Goal: Information Seeking & Learning: Find specific fact

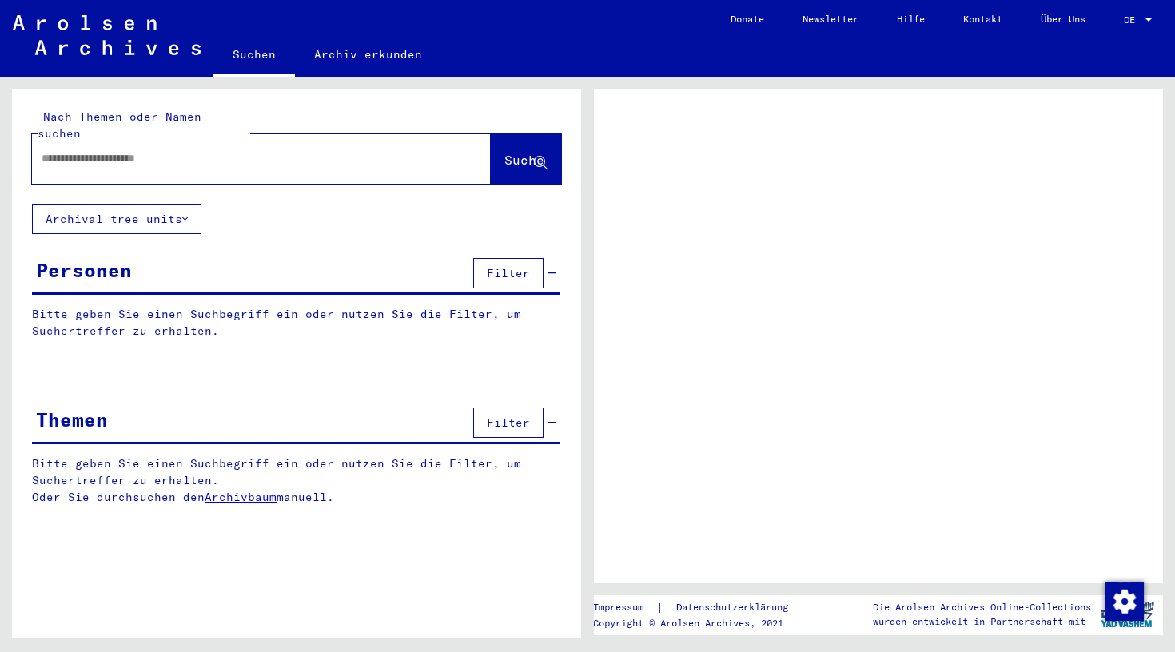
click at [163, 150] on input "text" at bounding box center [247, 158] width 411 height 17
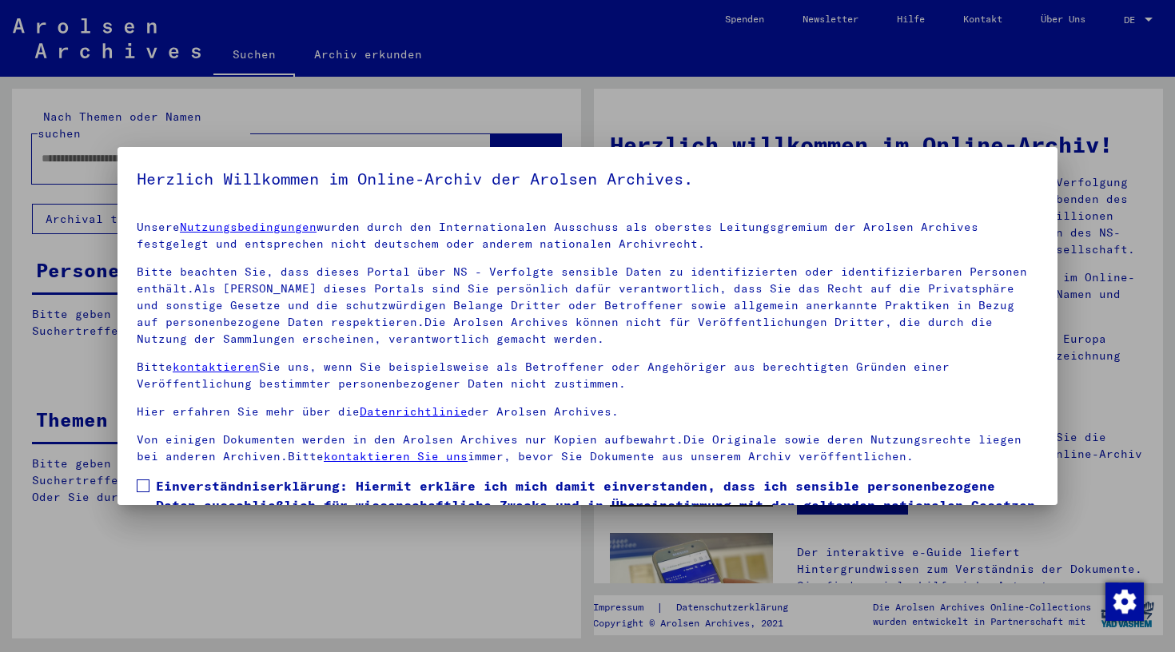
scroll to position [105, 0]
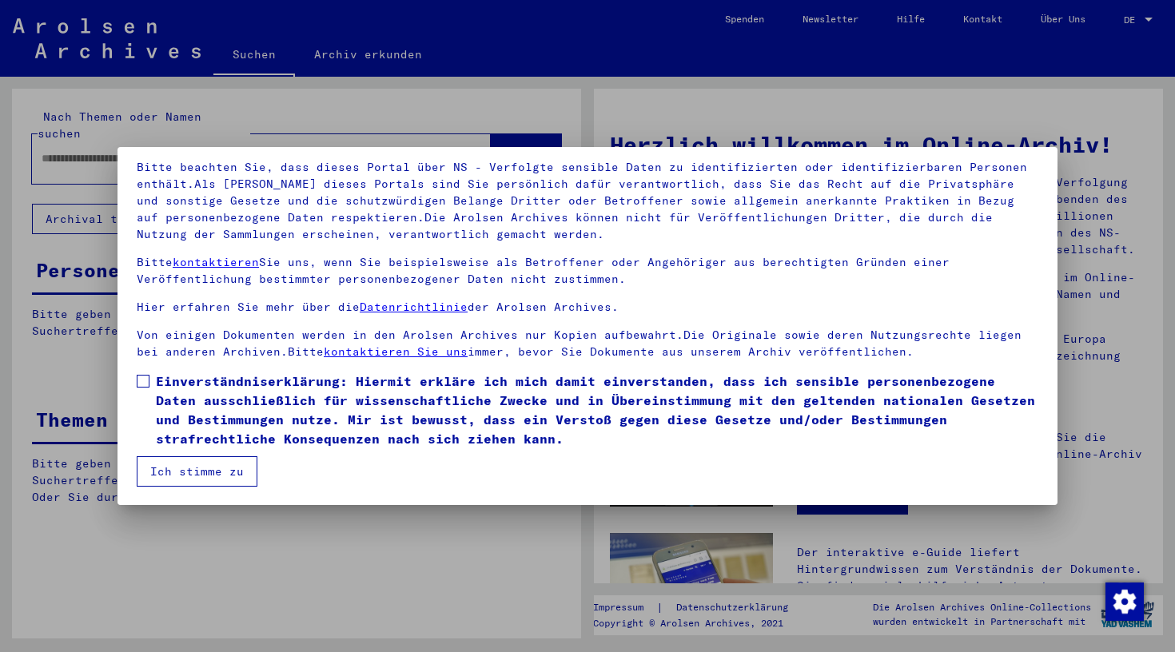
click at [174, 467] on button "Ich stimme zu" at bounding box center [197, 471] width 121 height 30
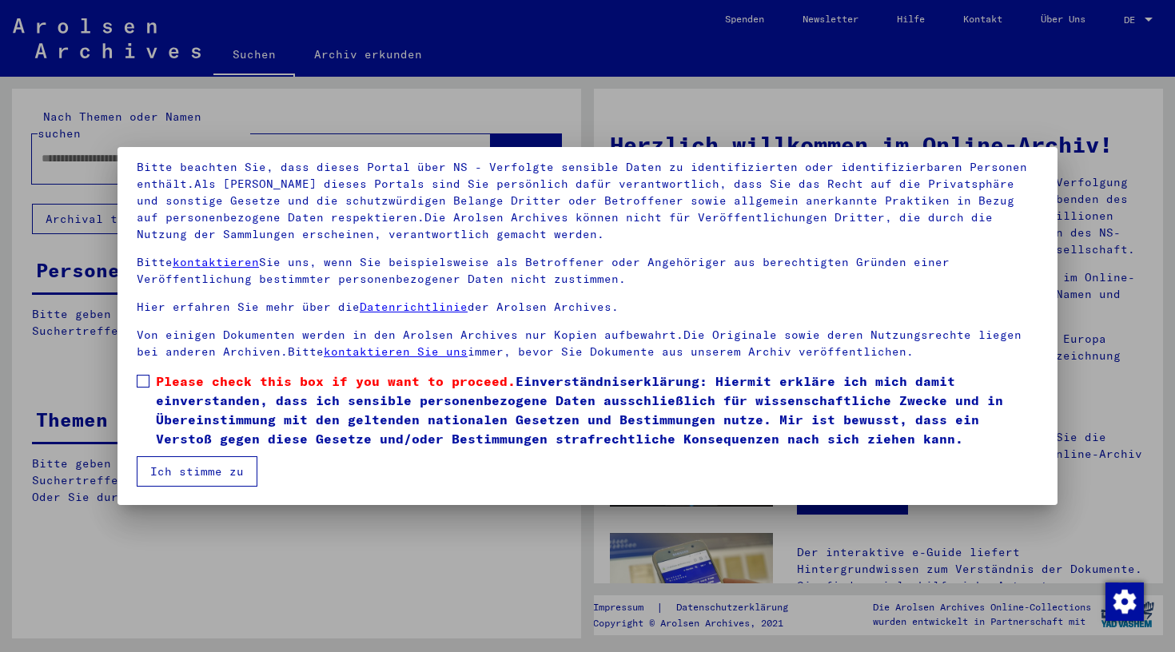
click at [92, 148] on div at bounding box center [587, 326] width 1175 height 652
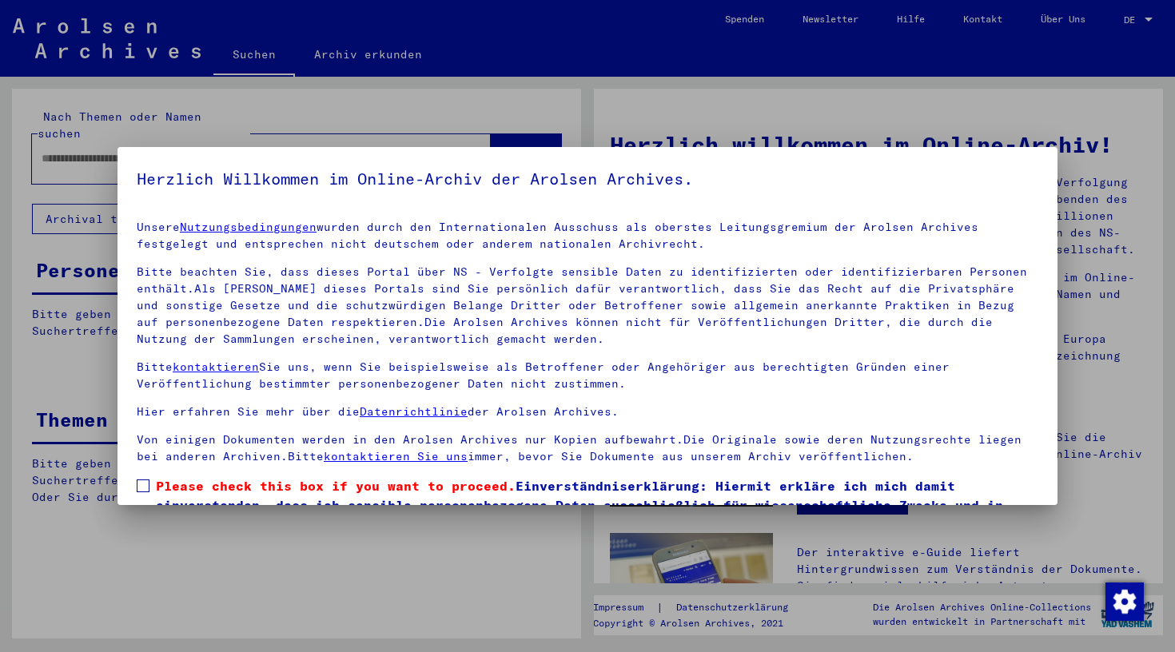
click at [92, 148] on div at bounding box center [587, 326] width 1175 height 652
click at [140, 483] on span at bounding box center [143, 485] width 13 height 13
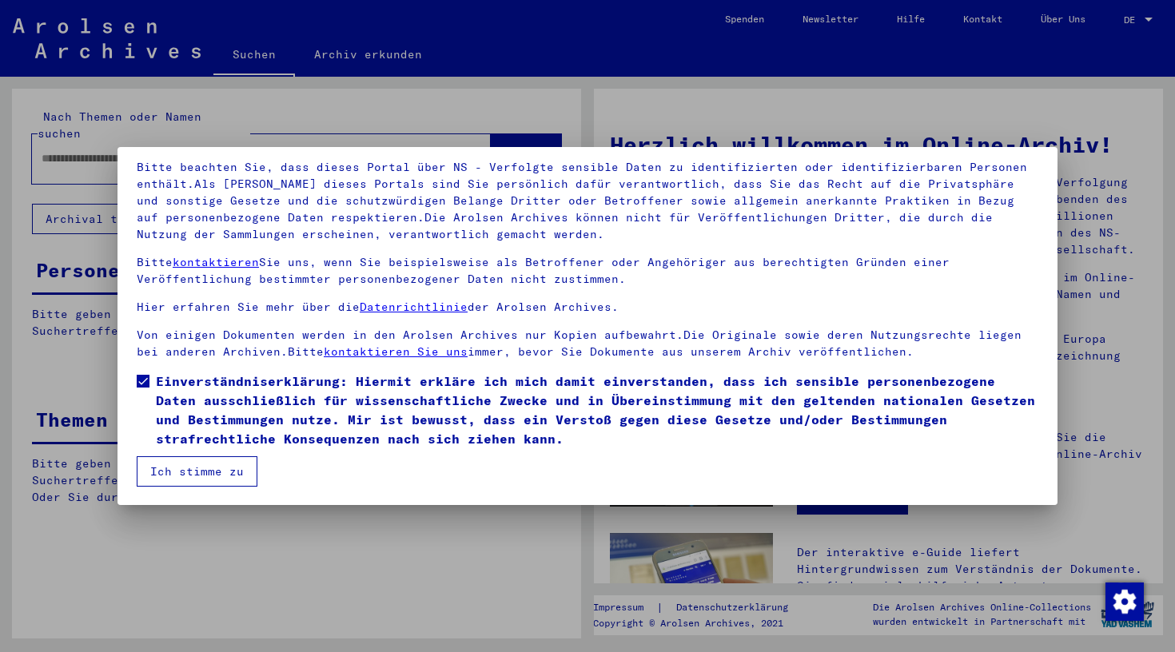
click at [229, 470] on button "Ich stimme zu" at bounding box center [197, 471] width 121 height 30
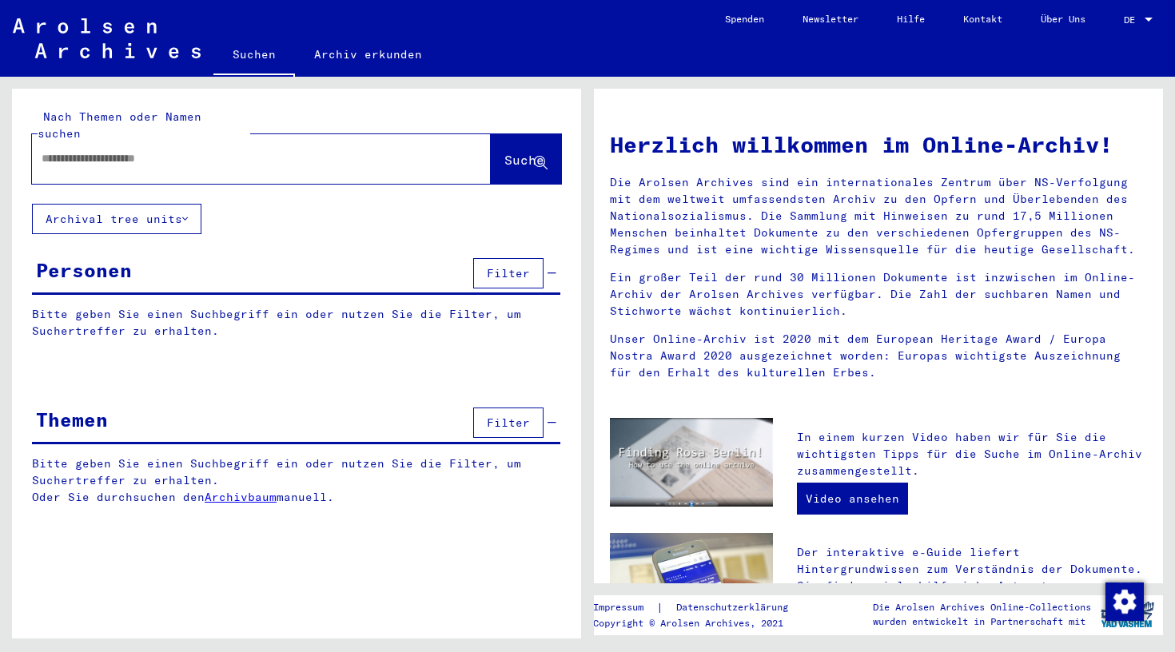
click at [143, 150] on input "text" at bounding box center [242, 158] width 401 height 17
type input "**********"
click at [504, 152] on span "Suche" at bounding box center [524, 160] width 40 height 16
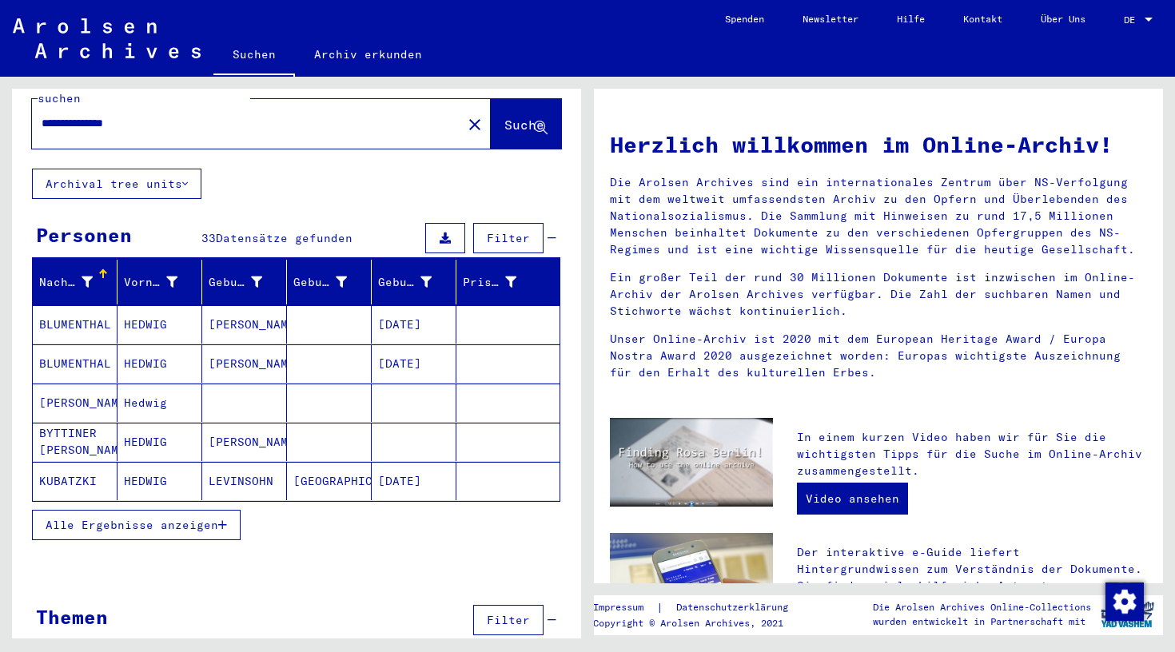
scroll to position [36, 0]
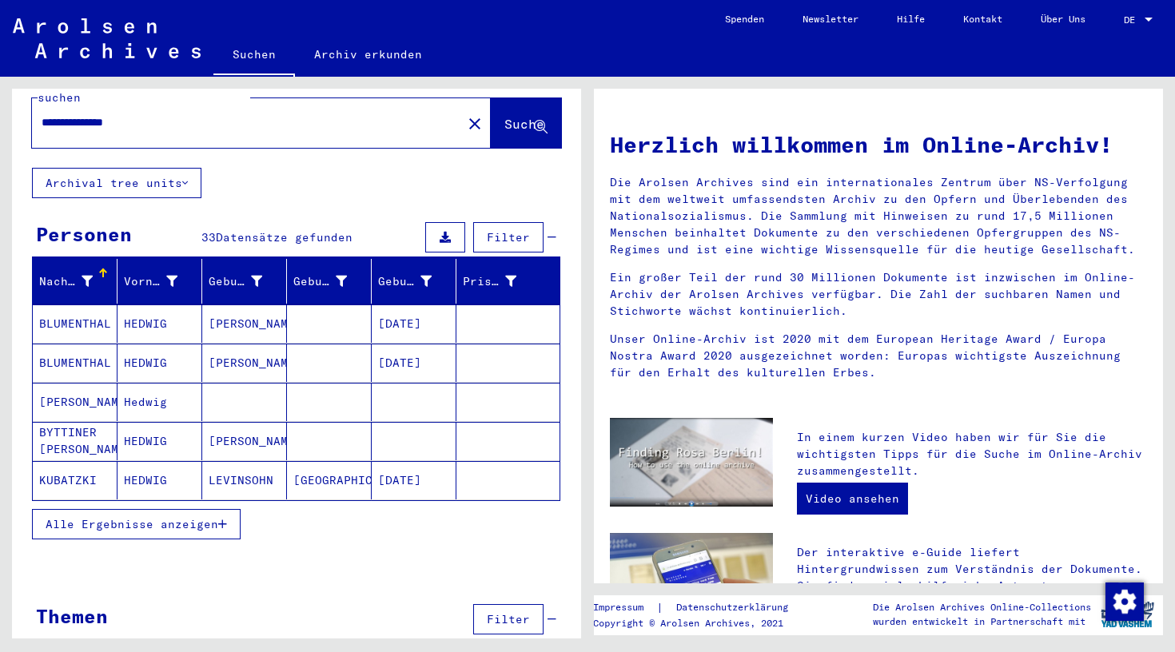
click at [69, 310] on mat-cell "BLUMENTHAL" at bounding box center [75, 323] width 85 height 38
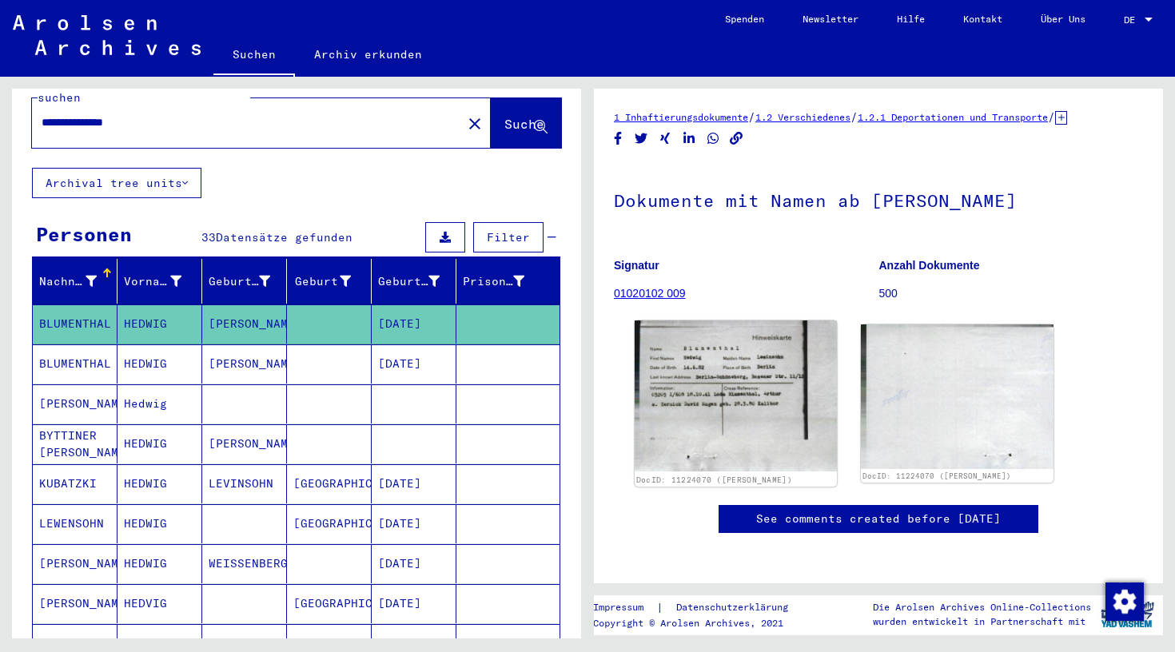
click at [696, 379] on img at bounding box center [735, 395] width 202 height 151
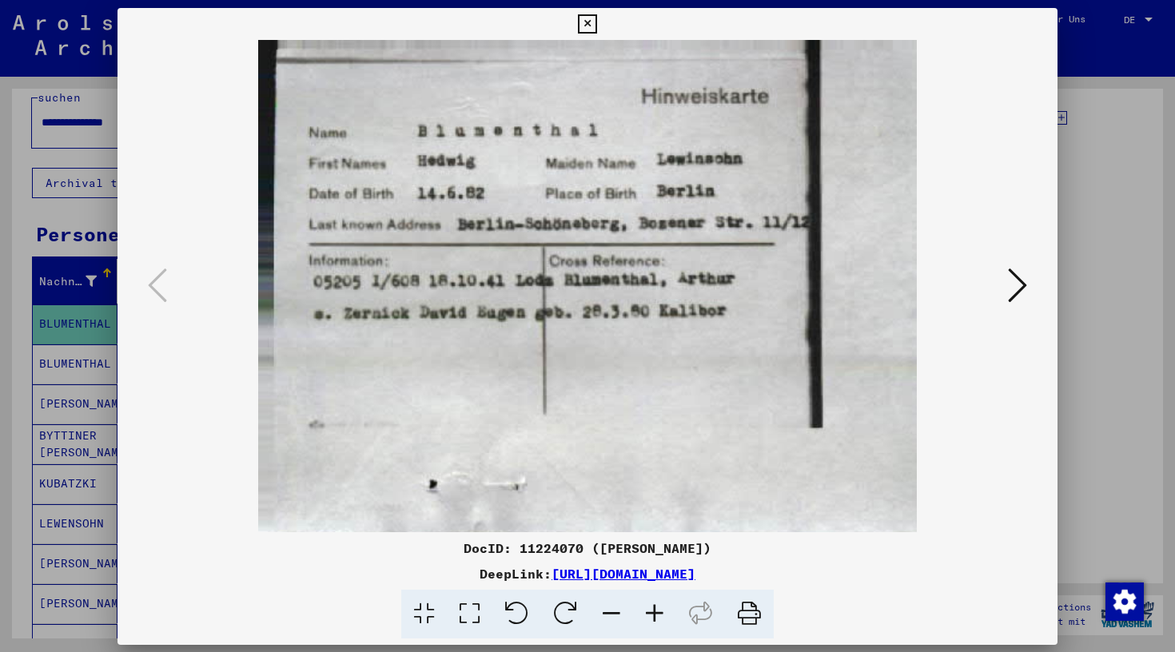
click at [696, 379] on img at bounding box center [587, 286] width 831 height 492
click at [1012, 286] on icon at bounding box center [1017, 284] width 19 height 38
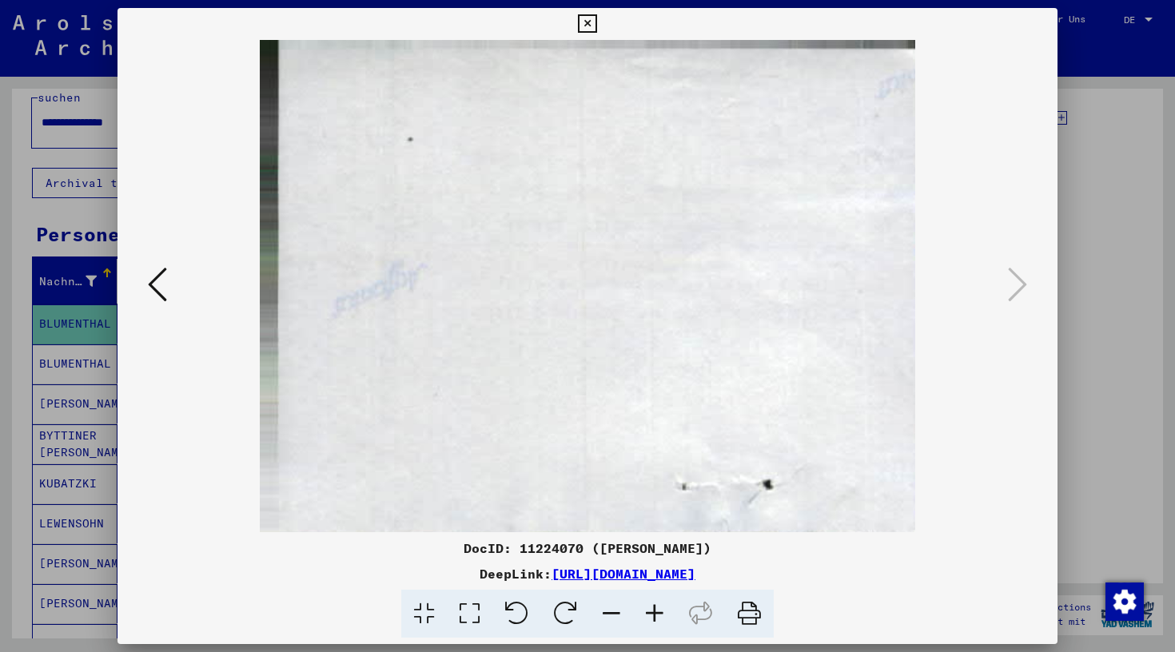
click at [596, 20] on icon at bounding box center [587, 23] width 18 height 19
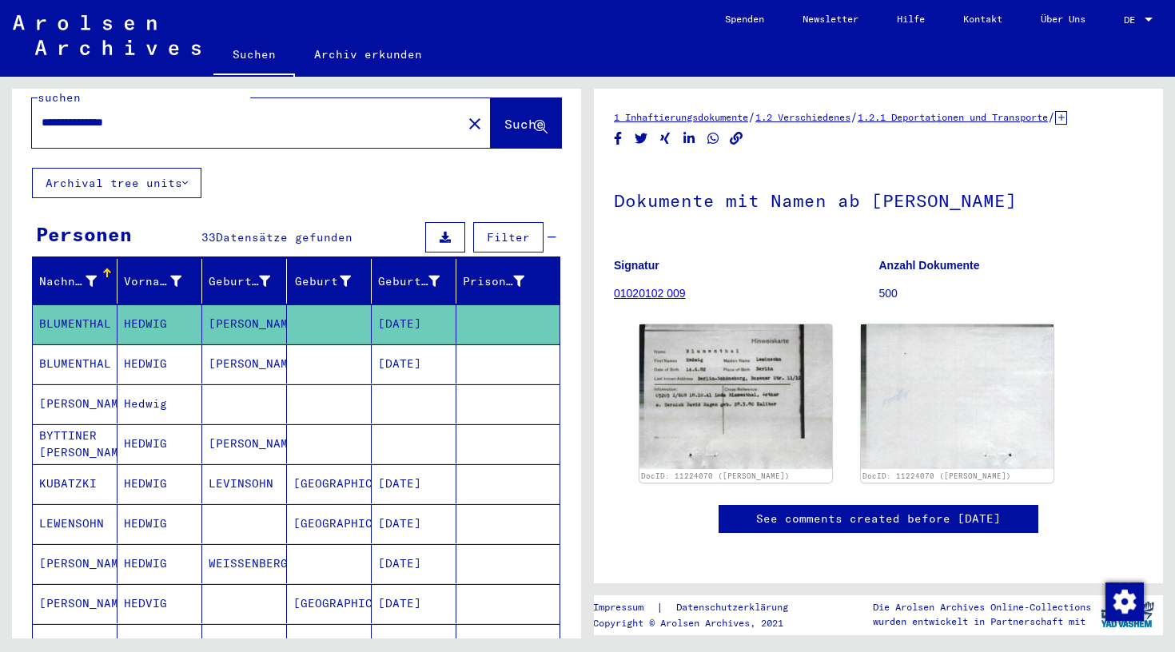
click at [250, 344] on mat-cell "[PERSON_NAME]" at bounding box center [244, 363] width 85 height 39
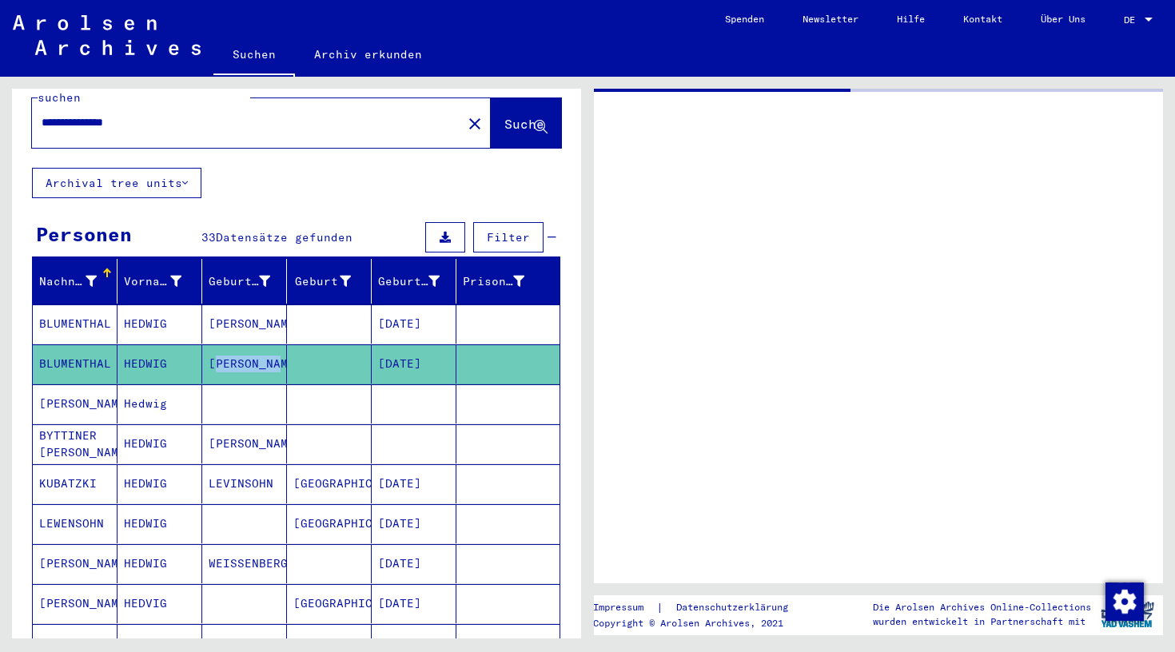
click at [250, 344] on mat-cell "[PERSON_NAME]" at bounding box center [244, 363] width 85 height 39
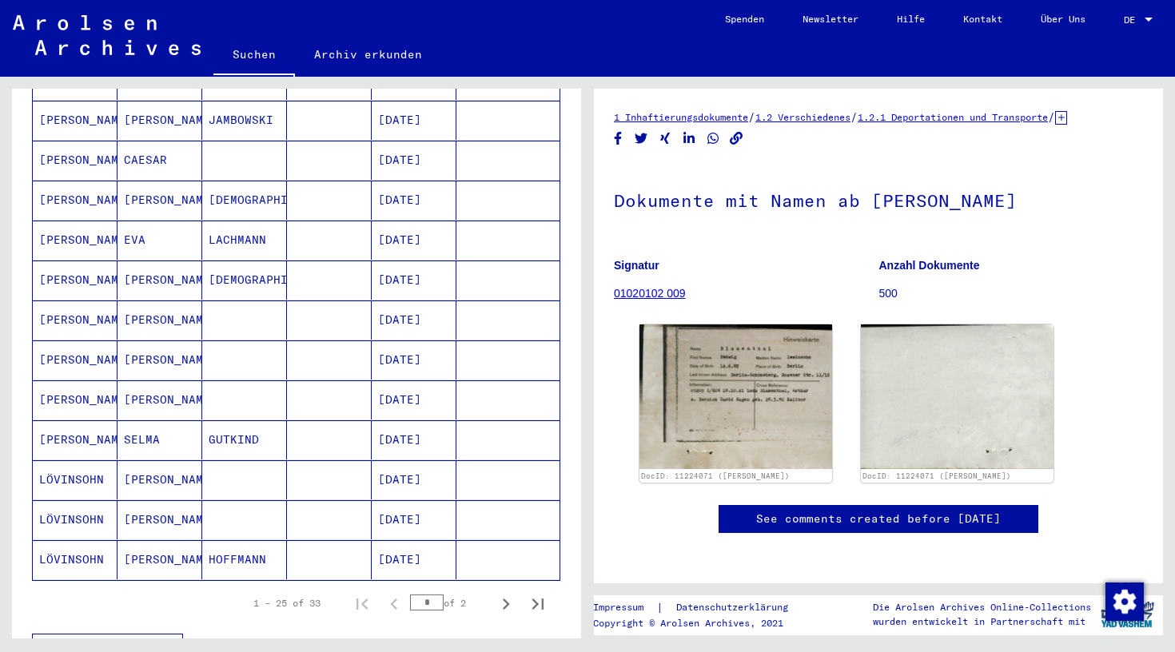
scroll to position [761, 0]
click at [502, 591] on icon "Next page" at bounding box center [506, 602] width 22 height 22
type input "*"
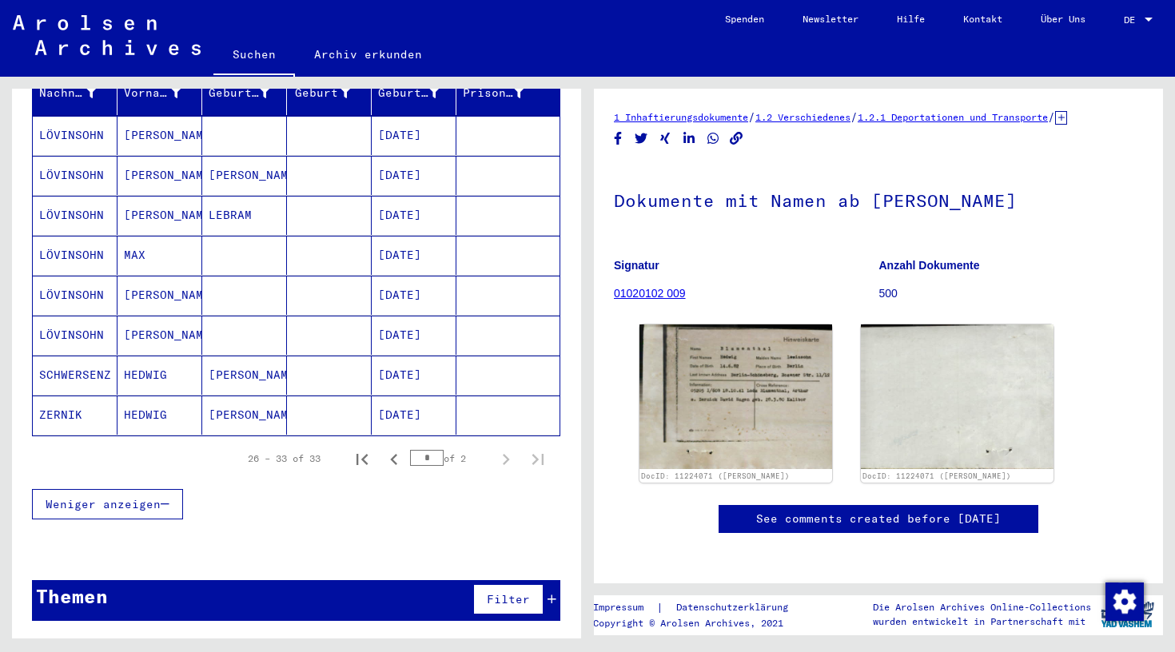
scroll to position [208, 0]
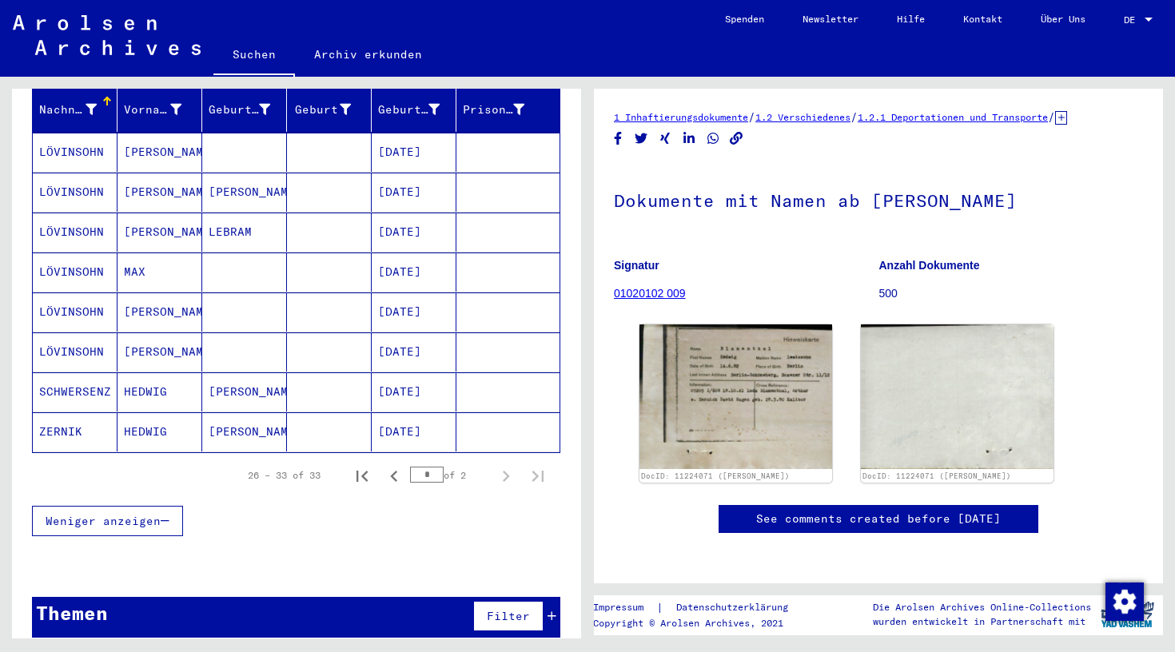
click at [399, 412] on mat-cell "[DATE]" at bounding box center [414, 431] width 85 height 39
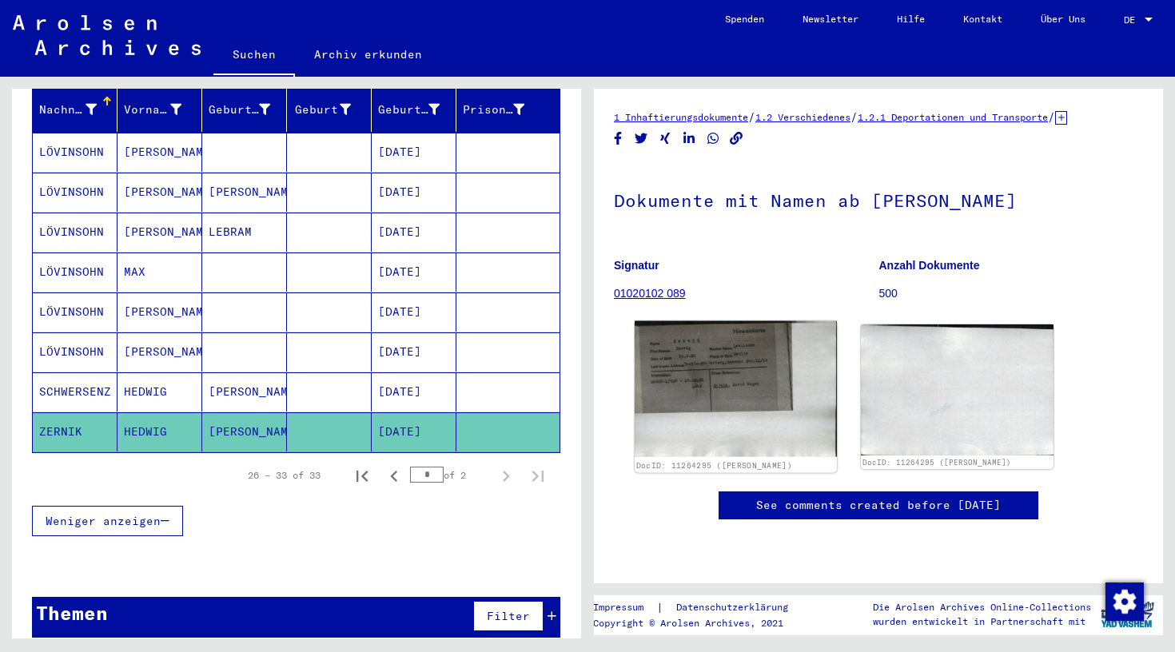
click at [726, 400] on img at bounding box center [735, 389] width 202 height 136
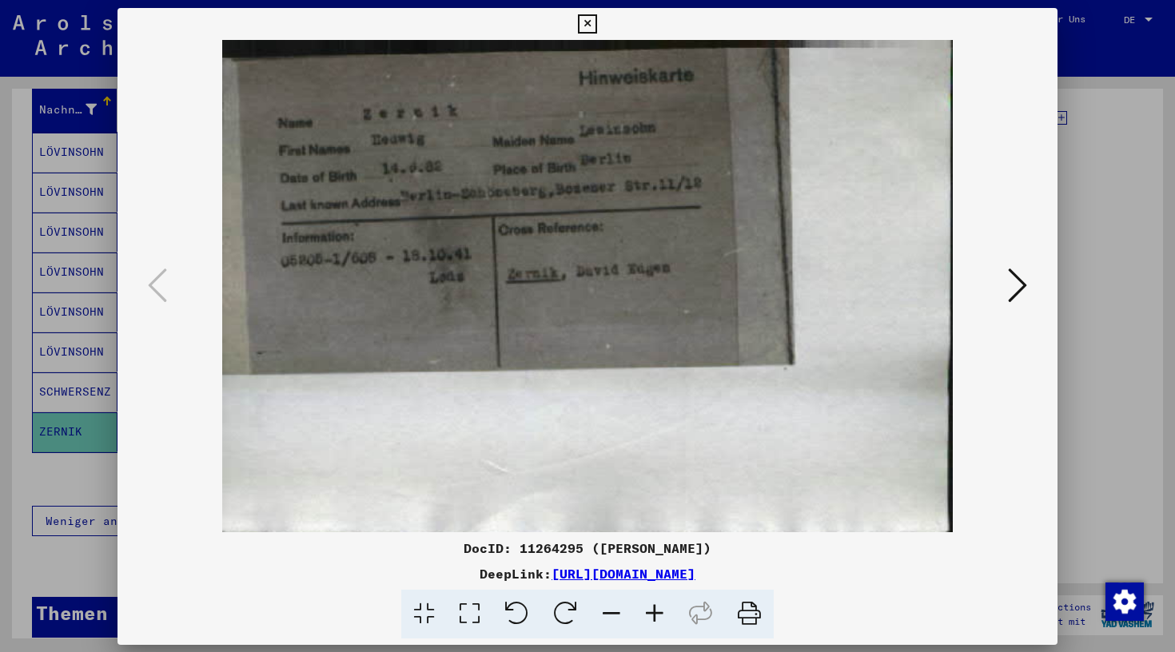
click at [726, 400] on img at bounding box center [587, 286] width 831 height 492
